Goal: Check status: Check status

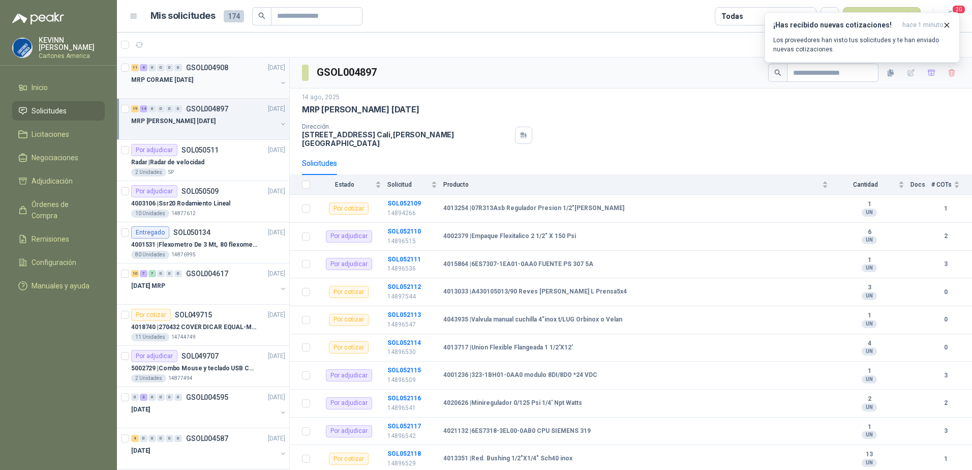
scroll to position [1, 0]
drag, startPoint x: 0, startPoint y: 0, endPoint x: 205, endPoint y: 82, distance: 221.2
click at [205, 82] on div "MRP CORAME [DATE]" at bounding box center [204, 79] width 146 height 12
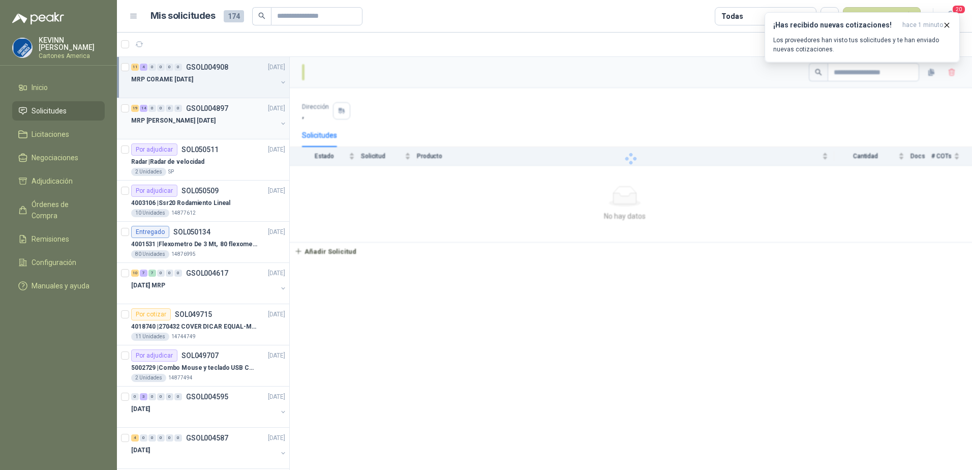
click at [235, 112] on div "19 14 0 0 0 0 GSOL004897 [DATE]" at bounding box center [209, 108] width 156 height 12
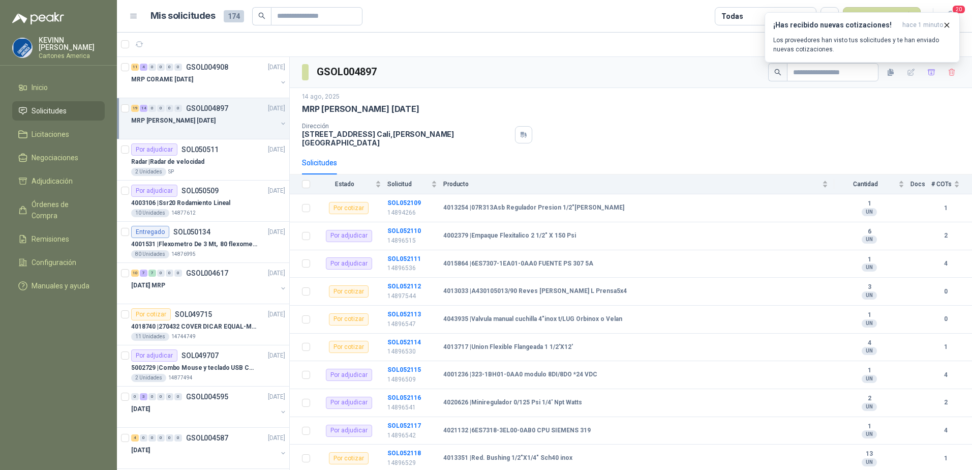
click at [281, 126] on div "19 14 0 0 0 0 GSOL004897 [DATE] MRP MOLINO [DATE]" at bounding box center [203, 118] width 172 height 41
click at [279, 121] on button "button" at bounding box center [283, 123] width 8 height 8
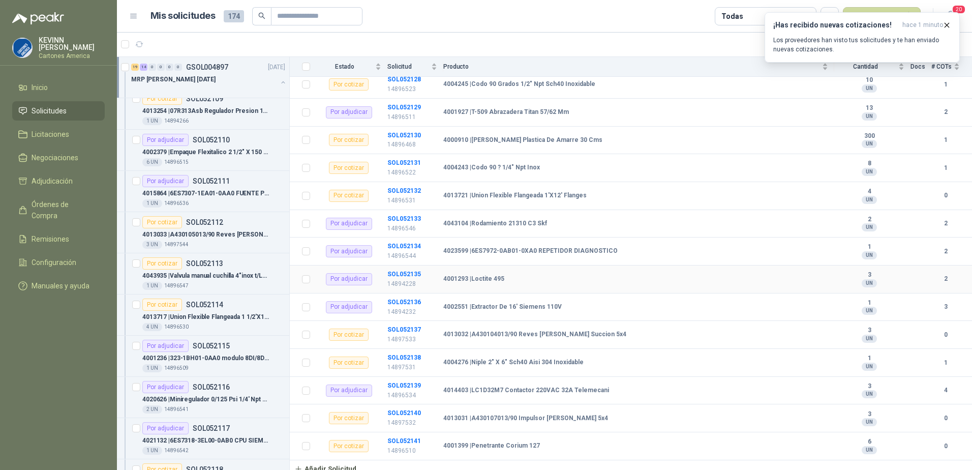
scroll to position [652, 0]
click at [532, 445] on td "4001399 | Penetrante Corium 127" at bounding box center [638, 445] width 391 height 28
click at [399, 437] on b "SOL052141" at bounding box center [404, 440] width 34 height 7
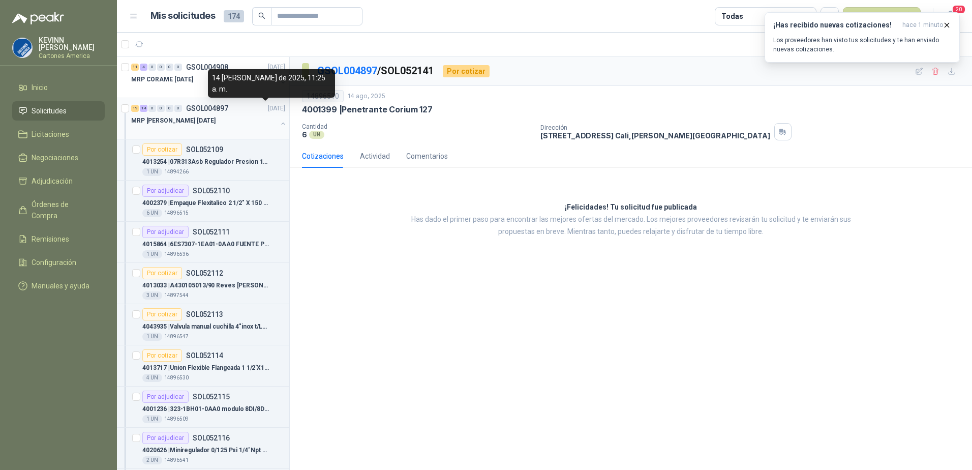
click at [278, 119] on div "MRP [PERSON_NAME] [DATE]" at bounding box center [209, 124] width 156 height 20
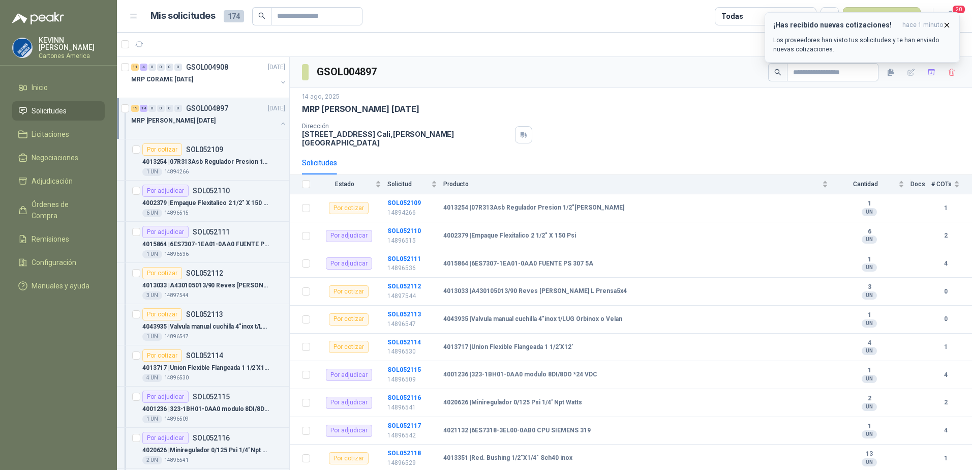
click at [945, 25] on icon "button" at bounding box center [946, 25] width 9 height 9
click at [242, 82] on div "MRP CORAME [DATE]" at bounding box center [204, 79] width 146 height 12
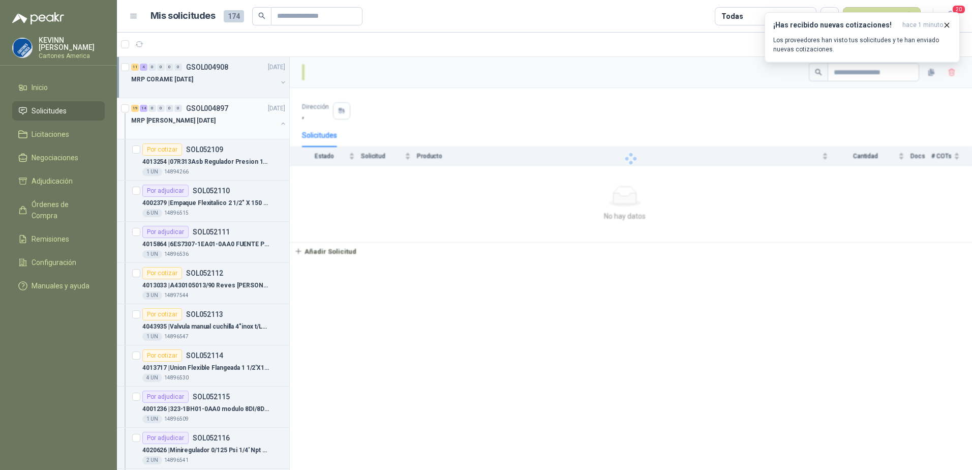
click at [269, 121] on div "MRP [PERSON_NAME] [DATE]" at bounding box center [209, 124] width 156 height 20
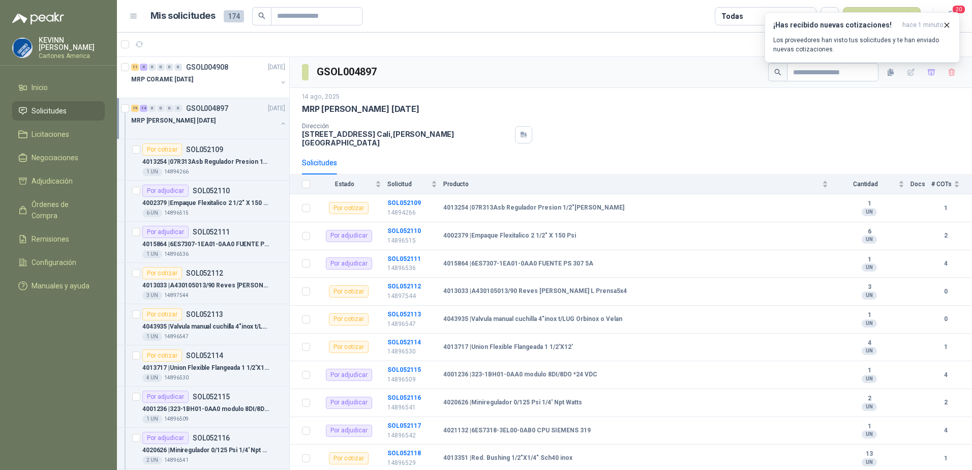
click at [274, 118] on div "MRP [PERSON_NAME] [DATE]" at bounding box center [209, 124] width 156 height 20
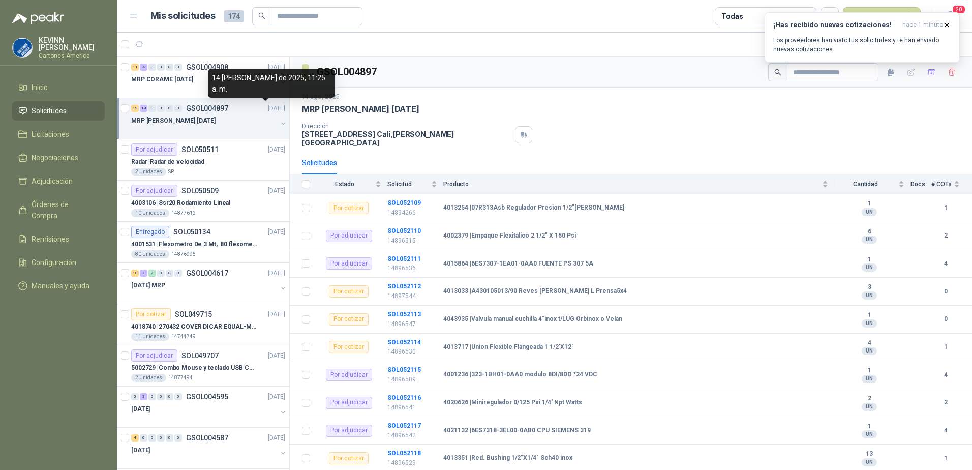
click at [270, 81] on div "14 [PERSON_NAME] de 2025, 11:25 a. m." at bounding box center [271, 83] width 127 height 28
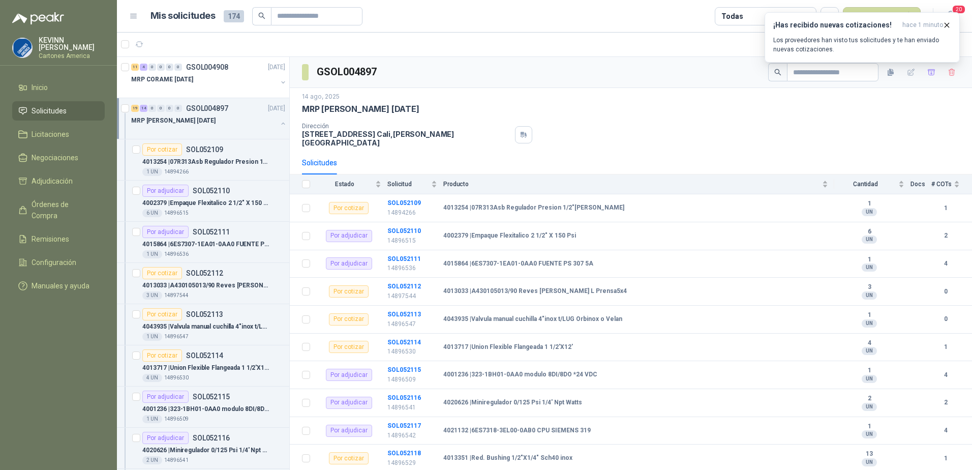
click at [279, 120] on button "button" at bounding box center [283, 123] width 8 height 8
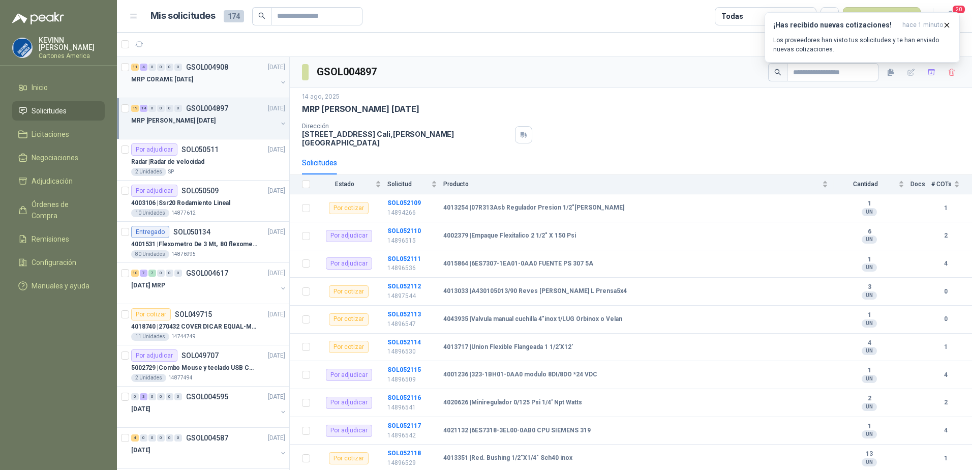
click at [279, 82] on button "button" at bounding box center [283, 82] width 8 height 8
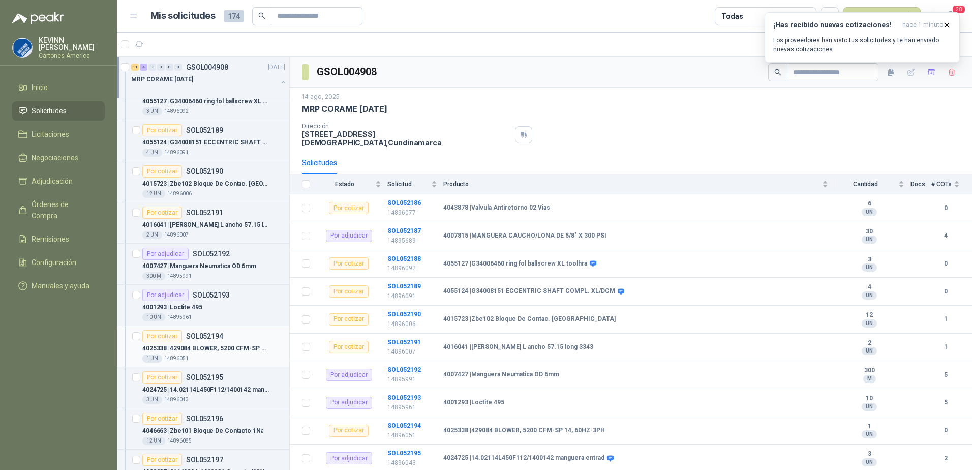
scroll to position [152, 0]
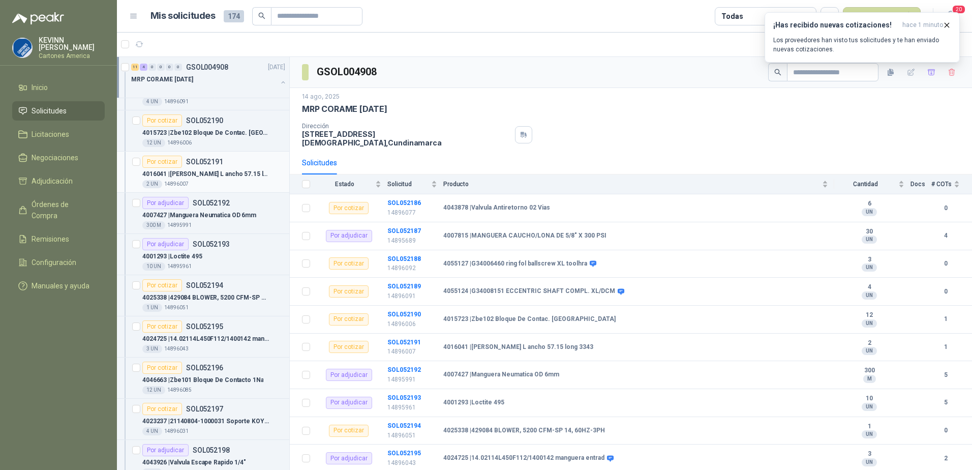
click at [234, 175] on p "4016041 | [PERSON_NAME] L ancho 57.15 long 3343" at bounding box center [205, 174] width 127 height 10
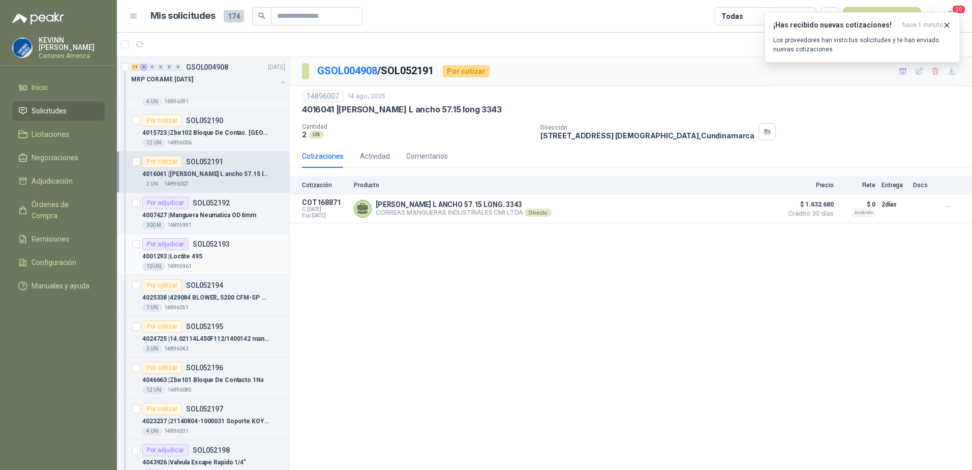
click at [232, 267] on div "10 UN 14895961" at bounding box center [213, 266] width 143 height 8
